Goal: Task Accomplishment & Management: Use online tool/utility

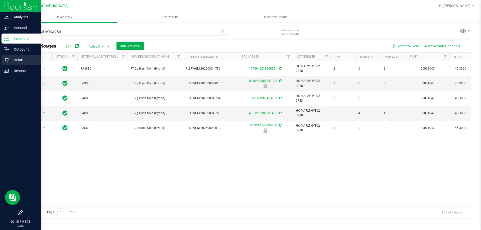
type input "HC-MAR25HYB02-0728"
click at [17, 58] on p "Retail" at bounding box center [24, 60] width 30 height 6
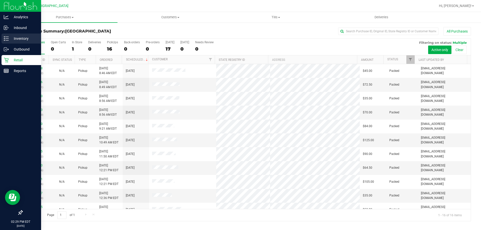
click at [26, 38] on p "Inventory" at bounding box center [24, 39] width 30 height 6
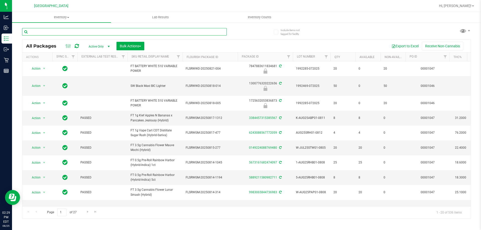
click at [92, 32] on input "text" at bounding box center [124, 32] width 205 height 8
click at [93, 32] on input "text" at bounding box center [124, 32] width 205 height 8
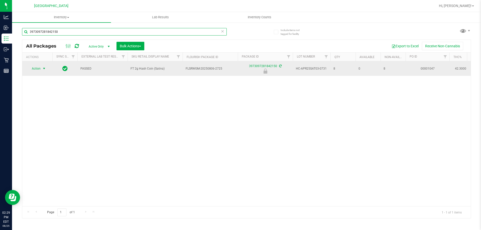
type input "3973097281842150"
click at [46, 69] on span "select" at bounding box center [44, 69] width 4 height 4
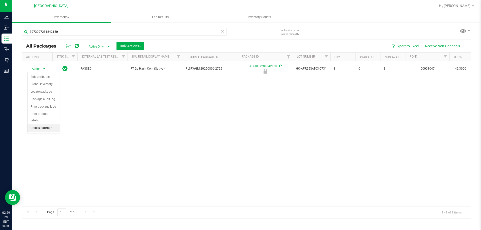
click at [56, 124] on li "Unlock package" at bounding box center [44, 128] width 32 height 8
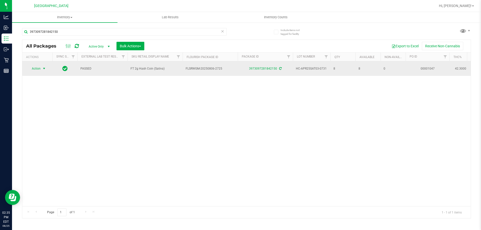
click at [40, 71] on span "Action" at bounding box center [34, 68] width 14 height 7
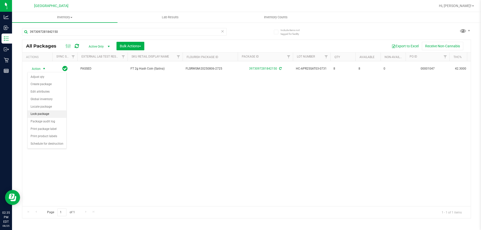
click at [48, 112] on li "Lock package" at bounding box center [47, 114] width 39 height 8
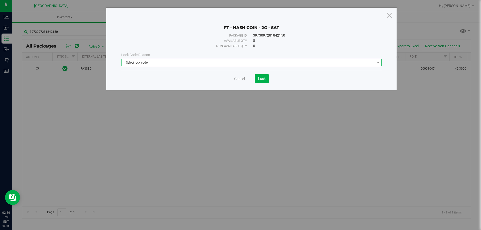
click at [204, 59] on span "Select lock code" at bounding box center [247, 62] width 253 height 7
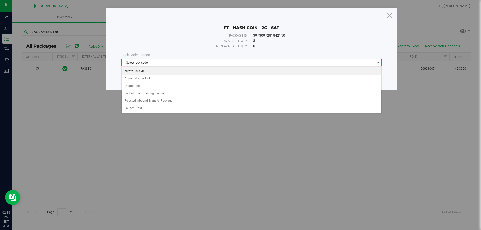
click at [179, 72] on li "Newly Received" at bounding box center [251, 71] width 260 height 8
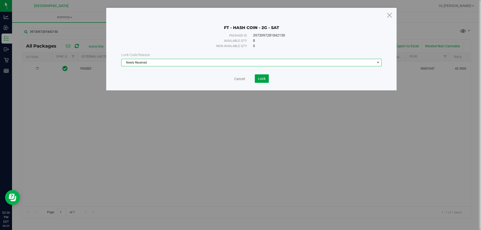
click at [259, 81] on button "Lock" at bounding box center [262, 78] width 14 height 9
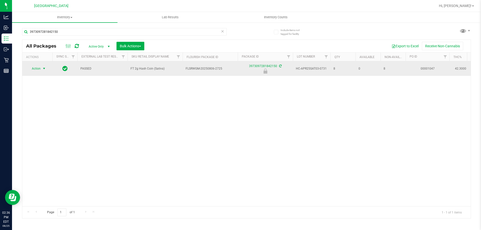
click at [46, 69] on span "select" at bounding box center [44, 69] width 4 height 4
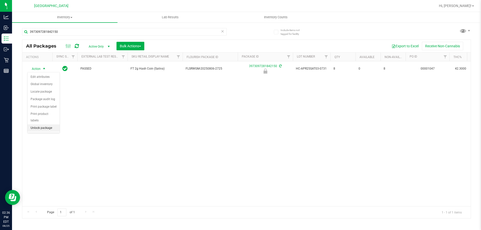
click at [48, 124] on li "Unlock package" at bounding box center [44, 128] width 32 height 8
